Goal: Task Accomplishment & Management: Manage account settings

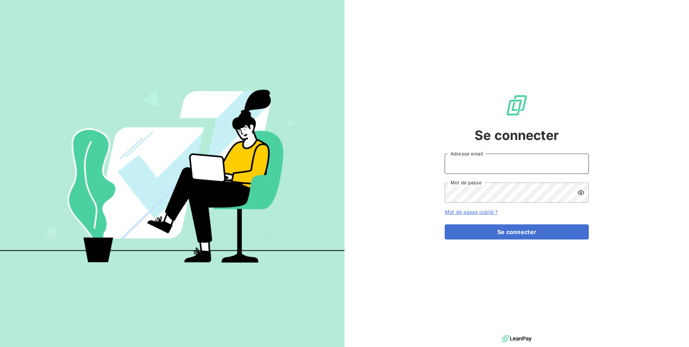
click at [477, 157] on input "Adresse email" at bounding box center [517, 164] width 144 height 20
type input "[EMAIL_ADDRESS][DOMAIN_NAME]"
click at [445, 224] on button "Se connecter" at bounding box center [517, 231] width 144 height 15
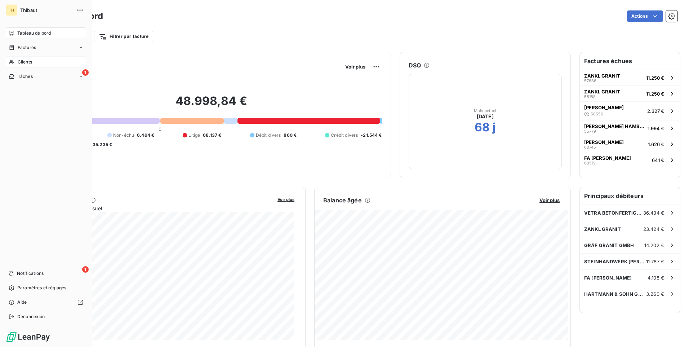
click at [14, 58] on div "Clients" at bounding box center [46, 62] width 80 height 12
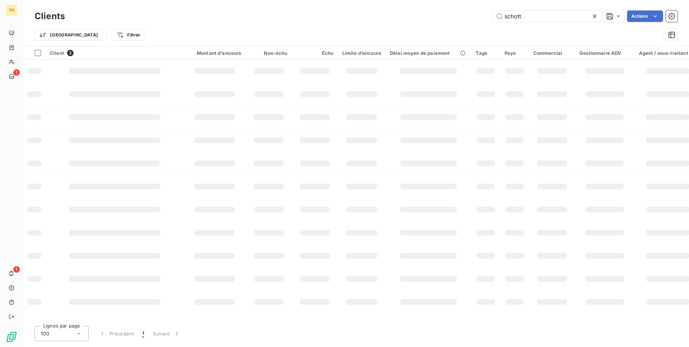
type input "schott"
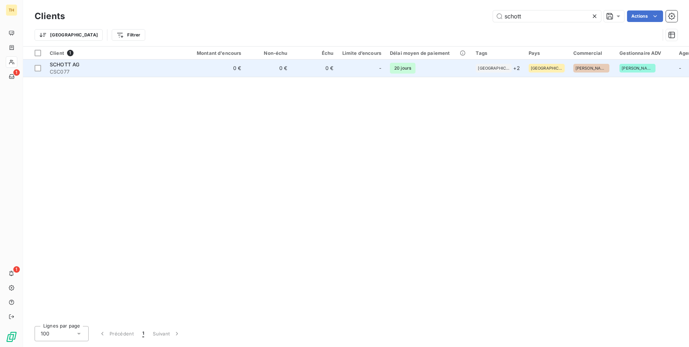
click at [67, 69] on span "CSC077" at bounding box center [115, 71] width 130 height 7
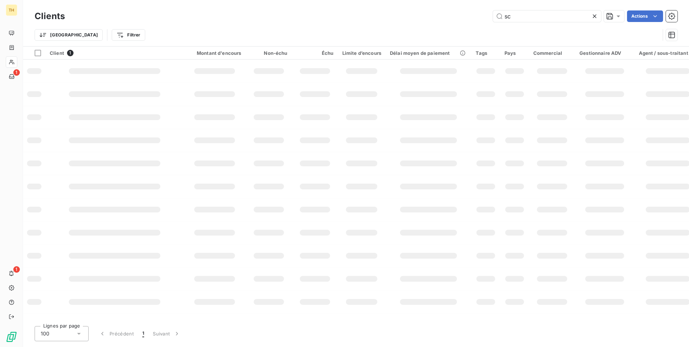
type input "s"
type input "vetra"
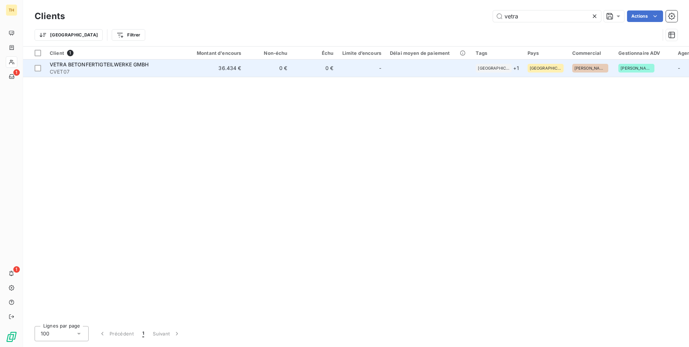
click at [81, 67] on span "VETRA BETONFERTIGTEILWERKE GMBH" at bounding box center [99, 64] width 99 height 6
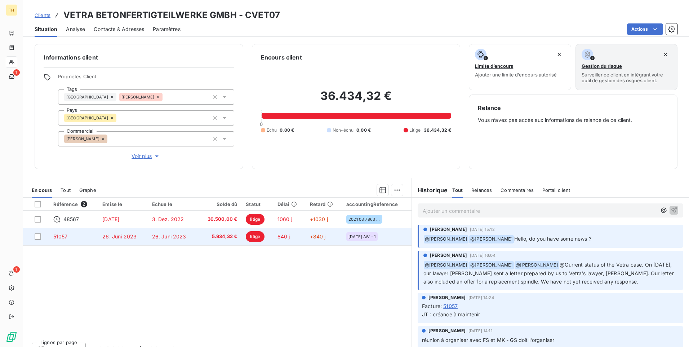
click at [224, 237] on span "5.934,32 €" at bounding box center [219, 236] width 36 height 7
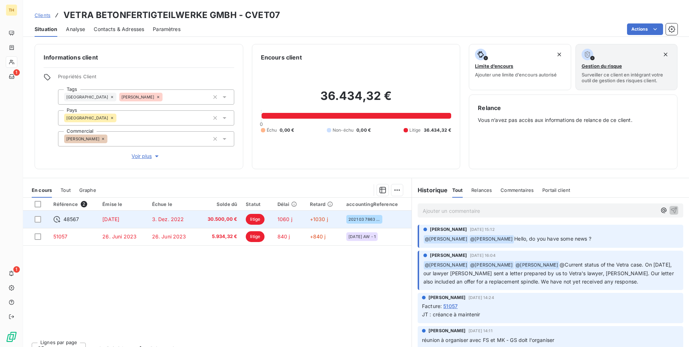
click at [201, 218] on span "30.500,00 €" at bounding box center [219, 219] width 36 height 7
